Goal: Task Accomplishment & Management: Complete application form

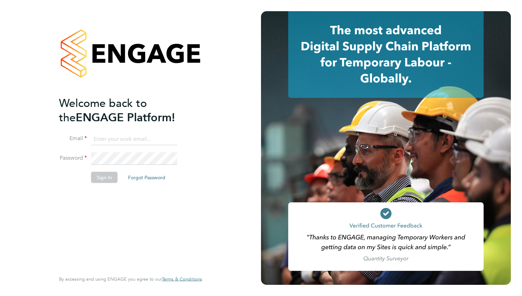
click at [119, 135] on input at bounding box center [134, 139] width 86 height 13
type input "[EMAIL_ADDRESS][DOMAIN_NAME]"
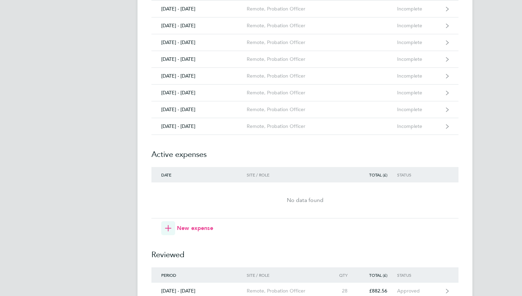
scroll to position [231, 0]
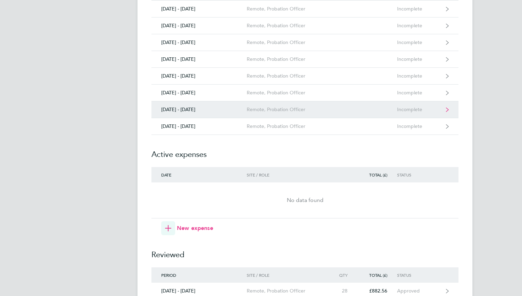
click at [256, 106] on div "Remote, Probation Officer" at bounding box center [287, 109] width 80 height 6
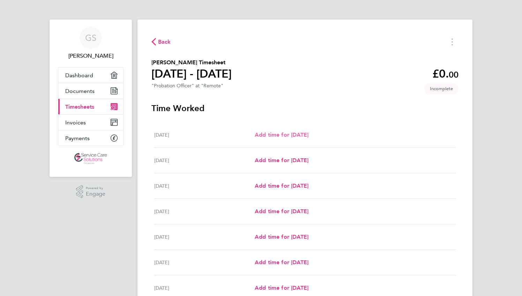
click at [293, 133] on span "Add time for Mon 22 Sep" at bounding box center [282, 134] width 54 height 7
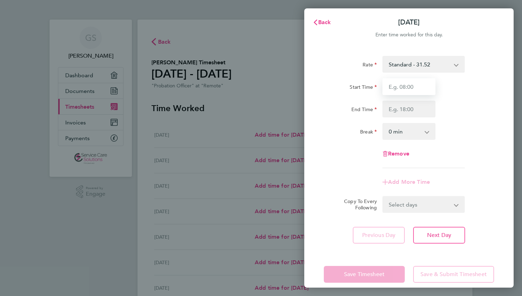
click at [393, 88] on input "Start Time" at bounding box center [409, 86] width 53 height 17
type input "09:00"
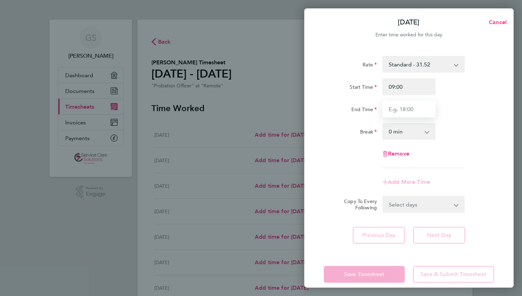
click at [392, 106] on input "End Time" at bounding box center [409, 109] width 53 height 17
type input "17:00"
click at [395, 129] on select "0 min 15 min 30 min 45 min 60 min 75 min 90 min" at bounding box center [404, 131] width 43 height 15
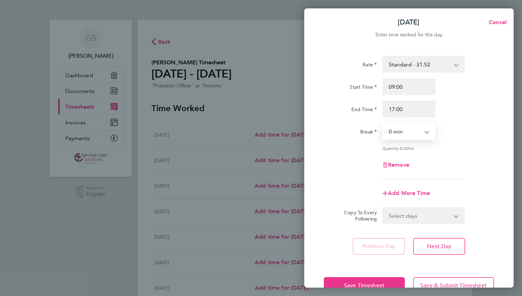
select select "30"
click at [383, 124] on select "0 min 15 min 30 min 45 min 60 min 75 min 90 min" at bounding box center [404, 131] width 43 height 15
click at [426, 242] on button "Next Day" at bounding box center [439, 246] width 52 height 17
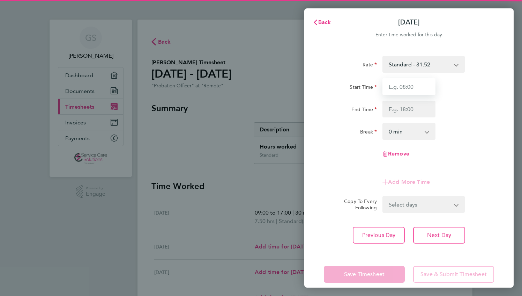
click at [394, 85] on input "Start Time" at bounding box center [409, 86] width 53 height 17
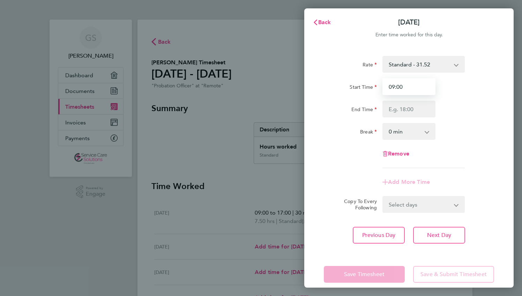
type input "09:00"
click at [393, 105] on input "End Time" at bounding box center [409, 109] width 53 height 17
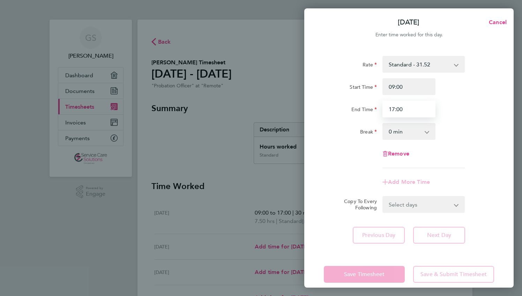
type input "17:00"
click at [402, 129] on select "0 min 15 min 30 min 45 min 60 min 75 min 90 min" at bounding box center [404, 131] width 43 height 15
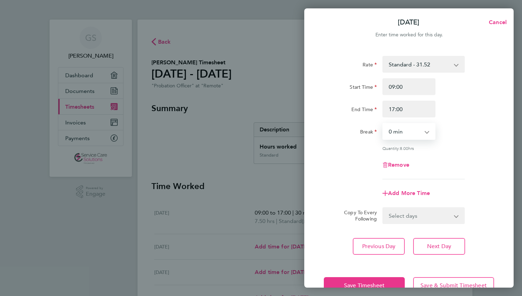
select select "30"
click at [383, 124] on select "0 min 15 min 30 min 45 min 60 min 75 min 90 min" at bounding box center [404, 131] width 43 height 15
click at [434, 245] on span "Next Day" at bounding box center [439, 246] width 24 height 7
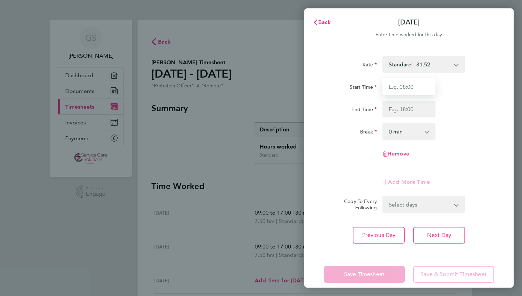
click at [395, 85] on input "Start Time" at bounding box center [409, 86] width 53 height 17
type input "09:00"
click at [399, 113] on input "End Time" at bounding box center [409, 109] width 53 height 17
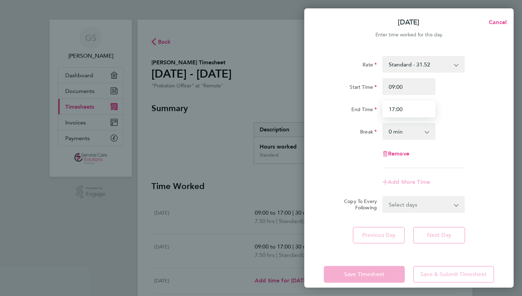
type input "17:00"
click at [402, 127] on select "0 min 15 min 30 min 45 min 60 min 75 min 90 min" at bounding box center [404, 131] width 43 height 15
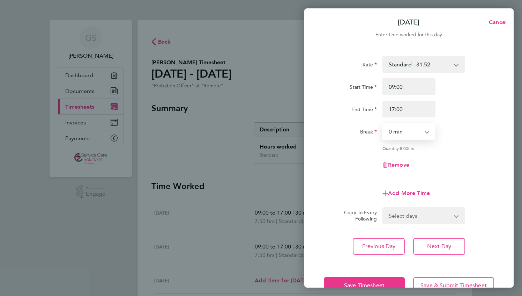
select select "30"
click at [383, 124] on select "0 min 15 min 30 min 45 min 60 min 75 min 90 min" at bounding box center [404, 131] width 43 height 15
click at [425, 242] on button "Next Day" at bounding box center [439, 246] width 52 height 17
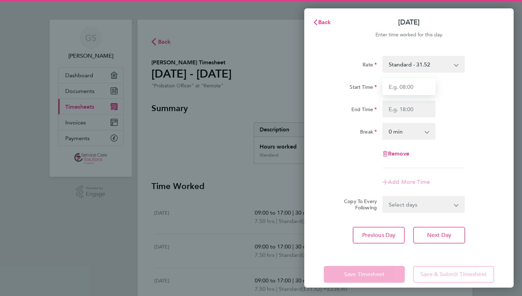
click at [398, 92] on input "Start Time" at bounding box center [409, 86] width 53 height 17
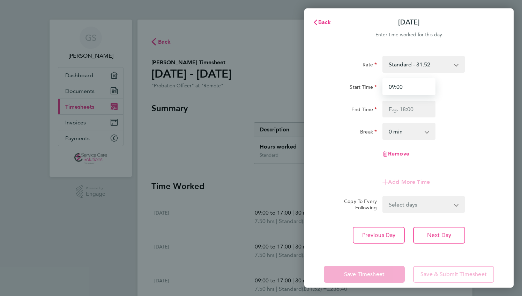
type input "09:00"
click at [395, 108] on input "End Time" at bounding box center [409, 109] width 53 height 17
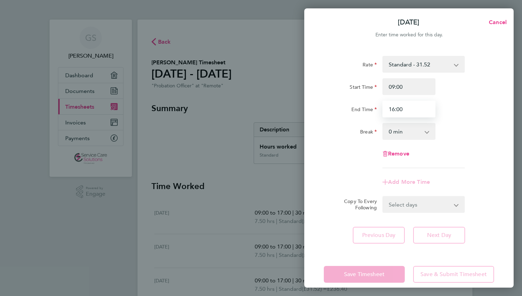
type input "16:00"
click at [402, 132] on select "0 min 15 min 30 min 45 min 60 min 75 min 90 min" at bounding box center [404, 131] width 43 height 15
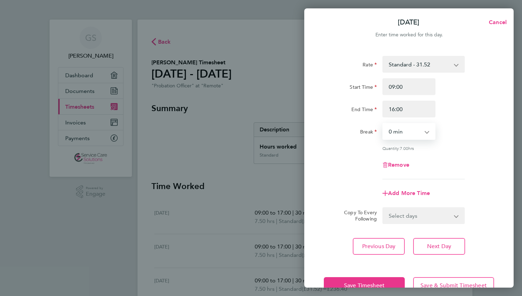
select select "30"
click at [383, 124] on select "0 min 15 min 30 min 45 min 60 min 75 min 90 min" at bounding box center [404, 131] width 43 height 15
click at [425, 243] on button "Next Day" at bounding box center [439, 246] width 52 height 17
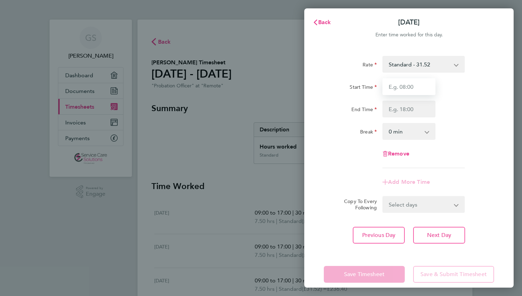
click at [389, 90] on input "Start Time" at bounding box center [409, 86] width 53 height 17
type input "09:00"
click at [392, 110] on input "End Time" at bounding box center [409, 109] width 53 height 17
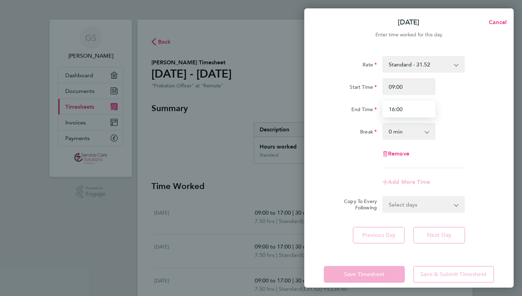
type input "16:00"
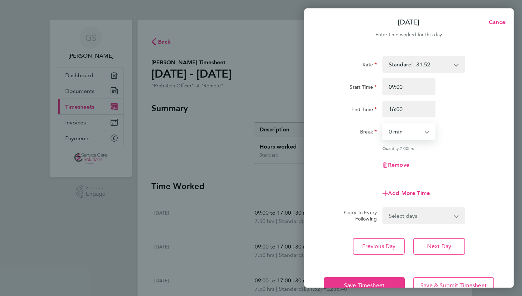
click at [397, 133] on select "0 min 15 min 30 min 45 min 60 min 75 min 90 min" at bounding box center [404, 131] width 43 height 15
select select "30"
click at [383, 124] on select "0 min 15 min 30 min 45 min 60 min 75 min 90 min" at bounding box center [404, 131] width 43 height 15
click at [369, 279] on button "Save Timesheet" at bounding box center [364, 285] width 81 height 17
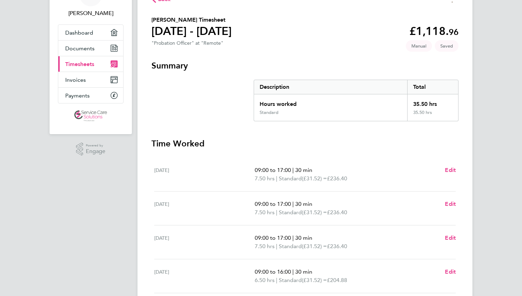
scroll to position [185, 0]
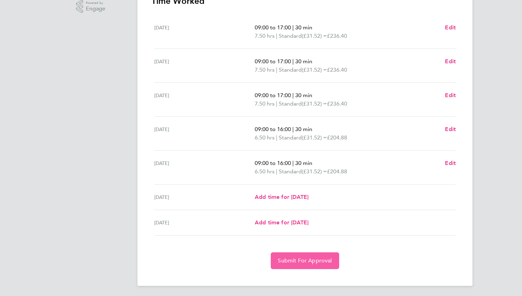
click at [319, 260] on span "Submit For Approval" at bounding box center [305, 260] width 54 height 7
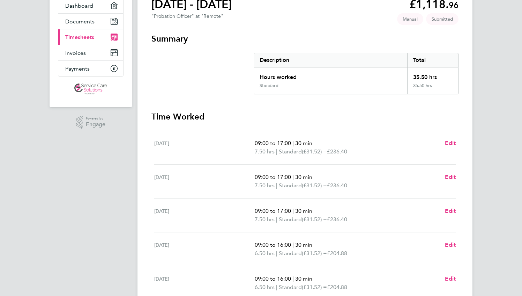
scroll to position [64, 0]
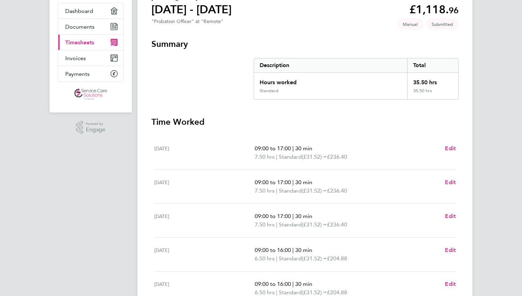
click at [88, 41] on span "Timesheets" at bounding box center [79, 42] width 29 height 7
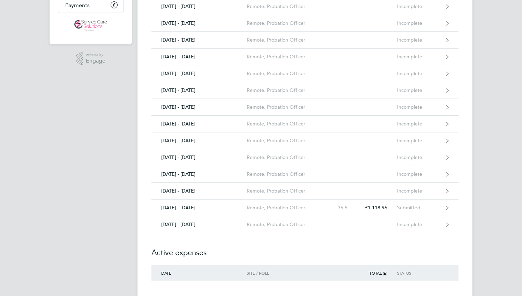
scroll to position [150, 0]
